Goal: Find specific page/section: Find specific page/section

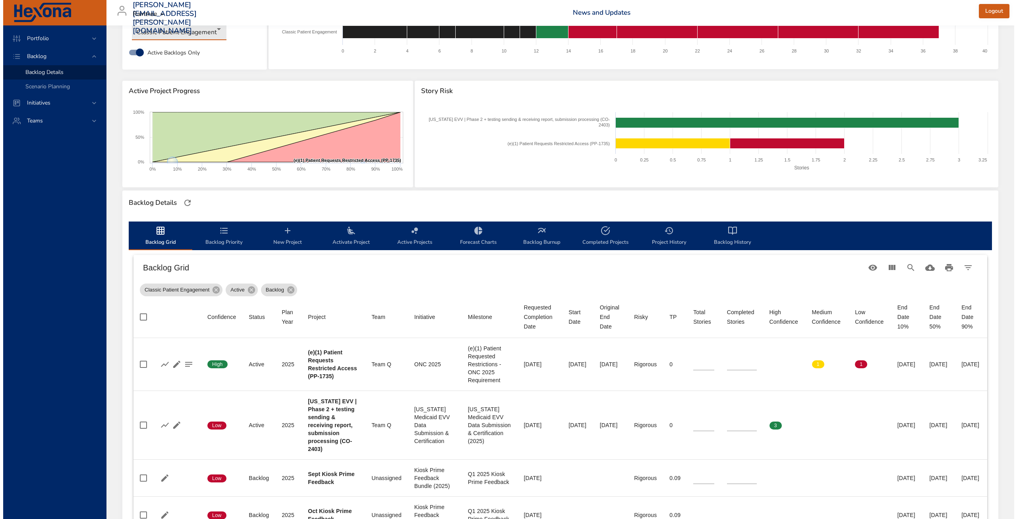
scroll to position [33, 0]
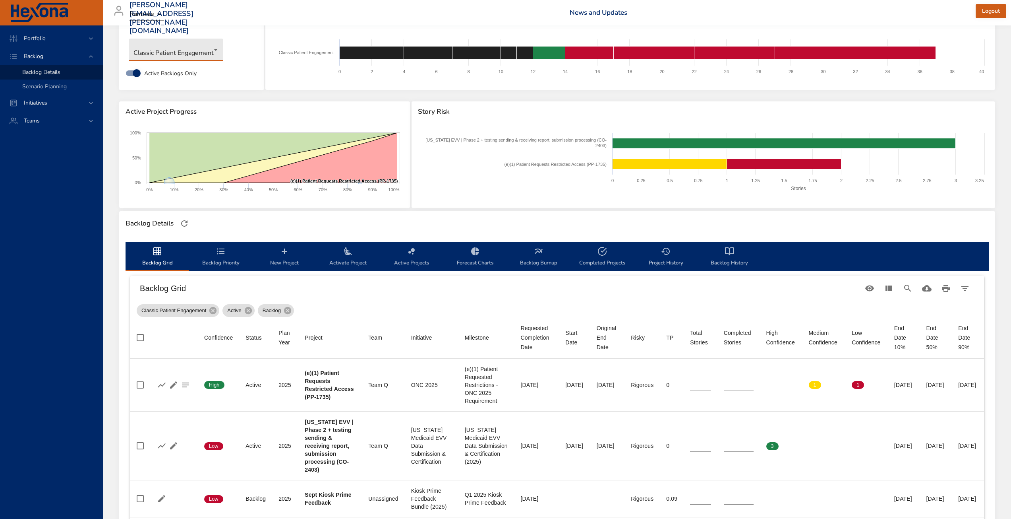
click at [169, 72] on span "Active Backlogs Only" at bounding box center [170, 73] width 52 height 8
click at [160, 66] on label "Active Backlogs Only" at bounding box center [158, 73] width 75 height 15
click at [159, 76] on span "Active Backlogs Only" at bounding box center [170, 73] width 52 height 8
click at [161, 69] on span "Active Backlogs Only" at bounding box center [170, 73] width 52 height 8
click at [171, 37] on div "Classic Patient Engagement" at bounding box center [192, 50] width 134 height 30
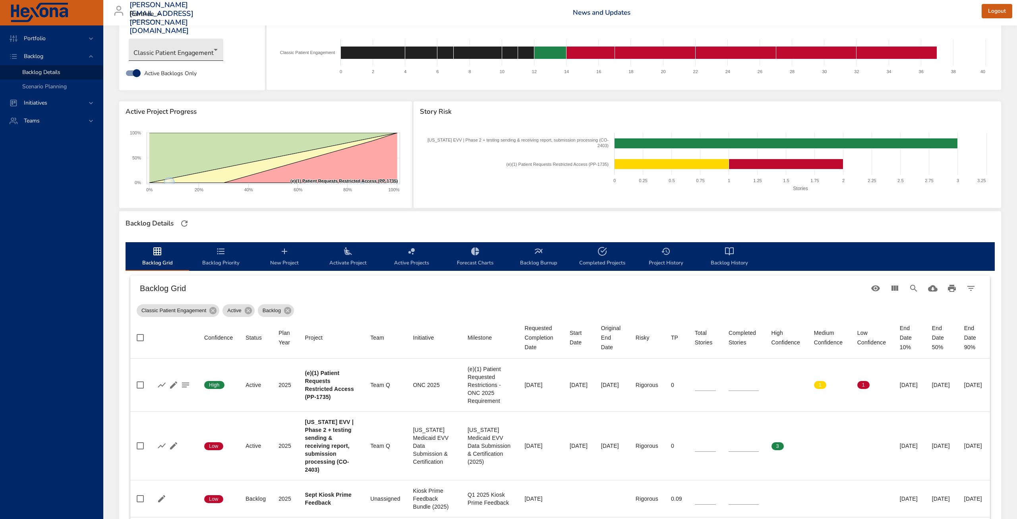
click at [169, 49] on body "Portfolio Backlog Backlog Details Scenario Planning Initiatives Teams [PERSON_N…" at bounding box center [508, 226] width 1017 height 519
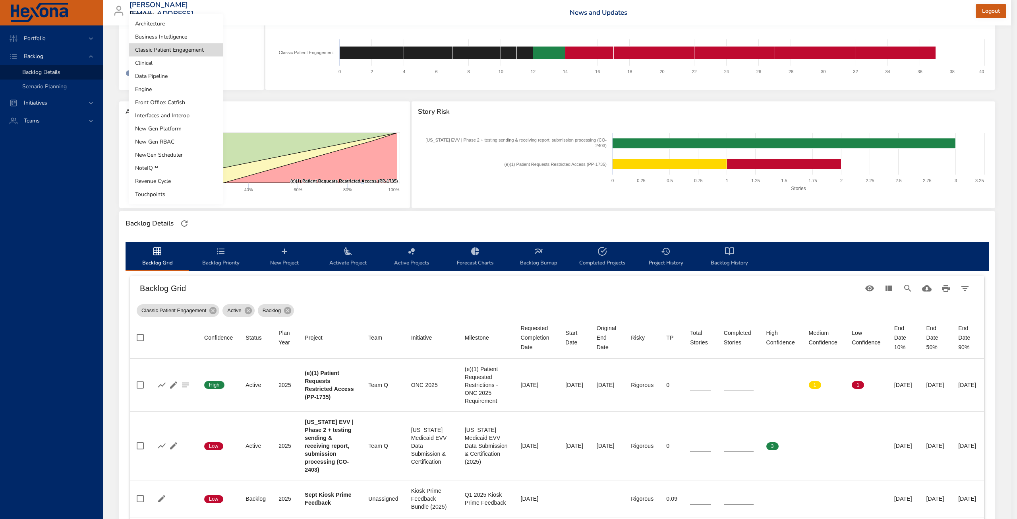
click at [166, 100] on li "Front Office: Catfish" at bounding box center [176, 102] width 94 height 13
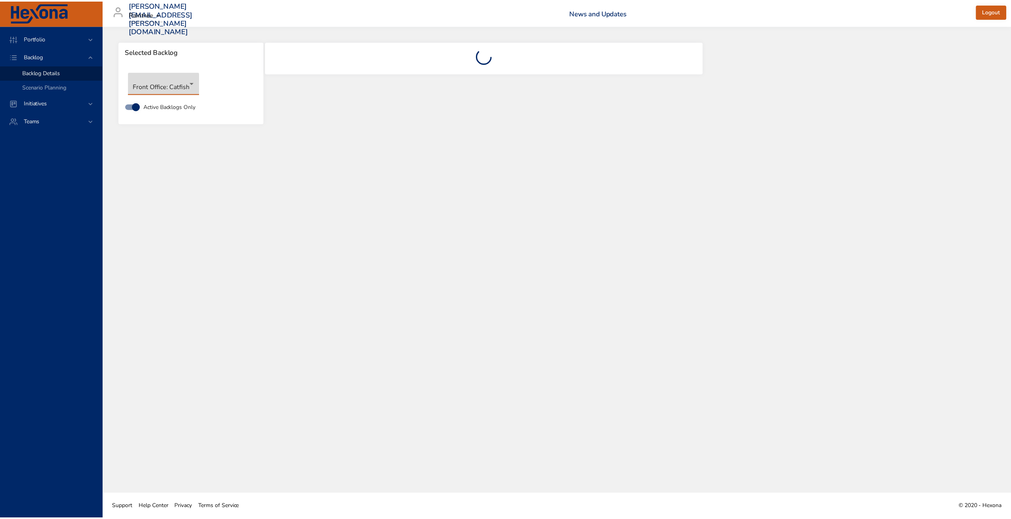
scroll to position [0, 0]
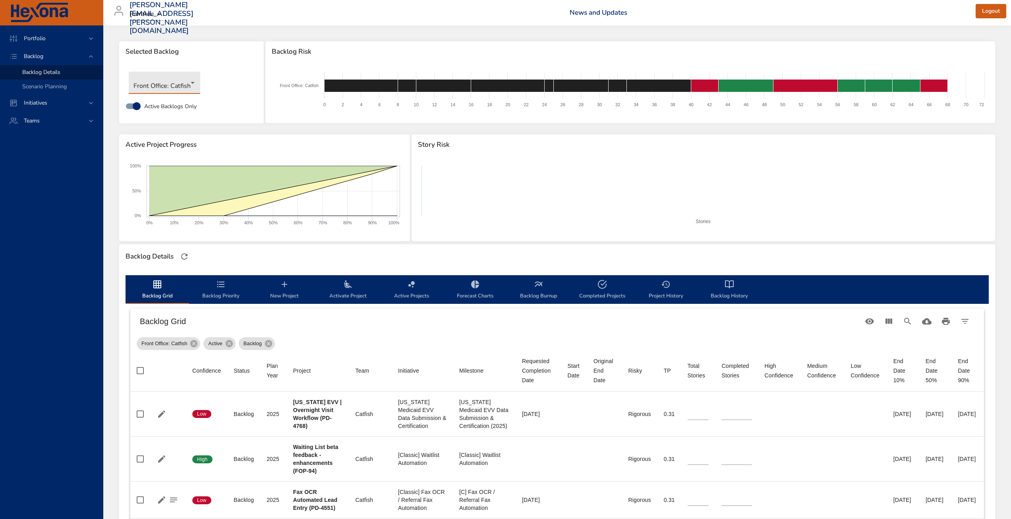
click at [337, 293] on span "Activate Project" at bounding box center [348, 289] width 54 height 21
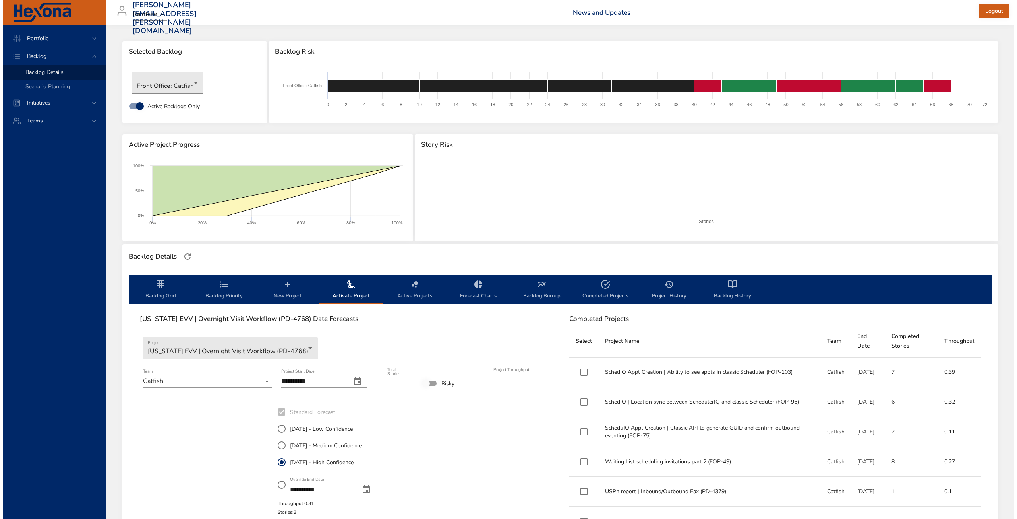
scroll to position [40, 0]
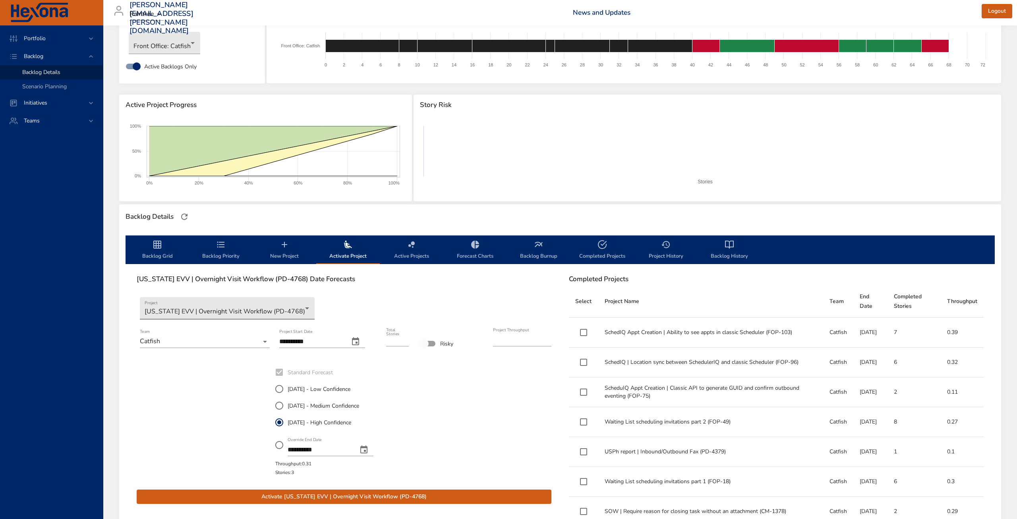
click at [288, 315] on body "**********" at bounding box center [508, 219] width 1017 height 519
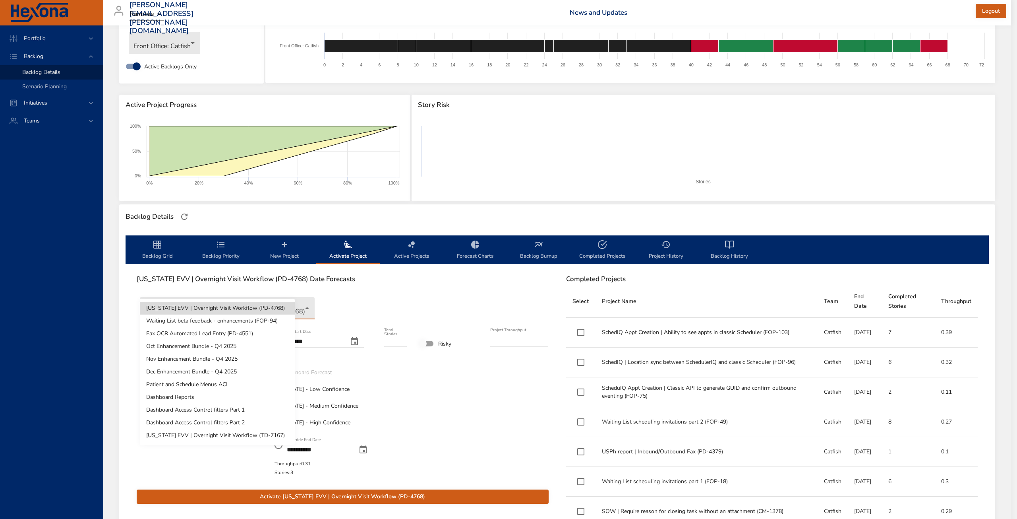
click at [346, 302] on div at bounding box center [508, 259] width 1017 height 519
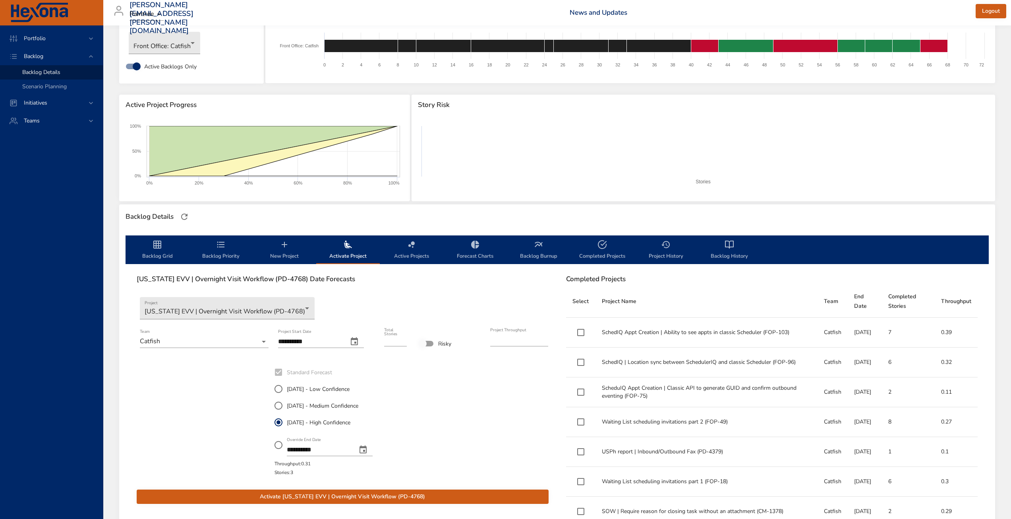
click at [662, 330] on td "SchedIQ Appt Creation | Ability to see appts in classic Scheduler (FOP-103)" at bounding box center [707, 332] width 222 height 30
drag, startPoint x: 277, startPoint y: 216, endPoint x: 246, endPoint y: 180, distance: 47.3
click at [277, 216] on div "Backlog Details" at bounding box center [557, 216] width 868 height 17
click at [168, 44] on body "**********" at bounding box center [505, 219] width 1011 height 519
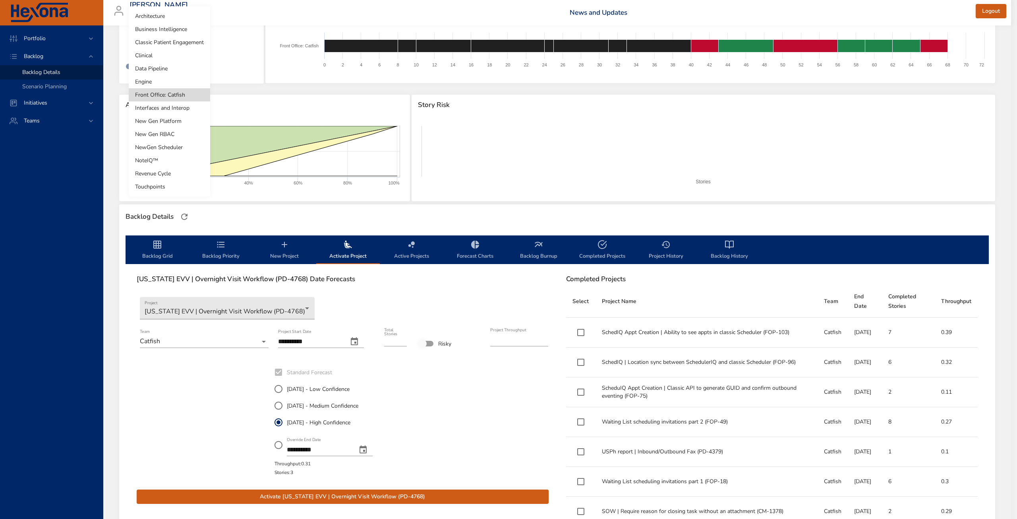
click at [168, 43] on li "Classic Patient Engagement" at bounding box center [169, 42] width 81 height 13
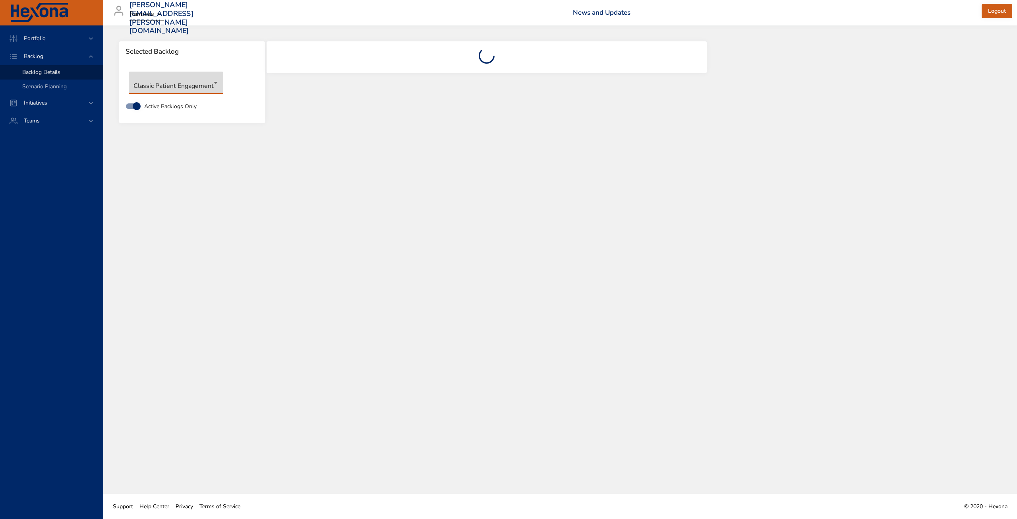
scroll to position [0, 0]
